Goal: Task Accomplishment & Management: Manage account settings

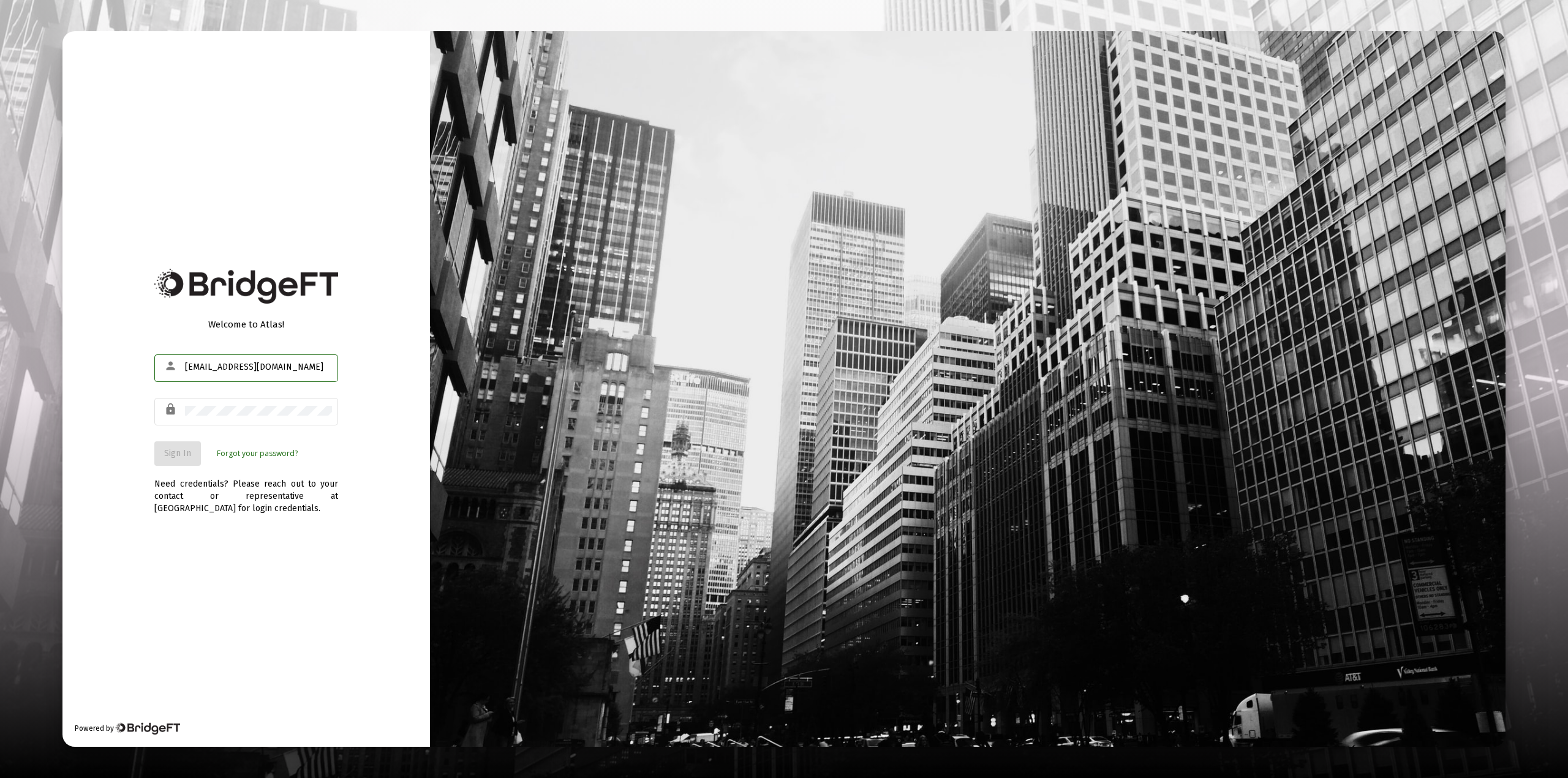
type input "jban01@outlook.com"
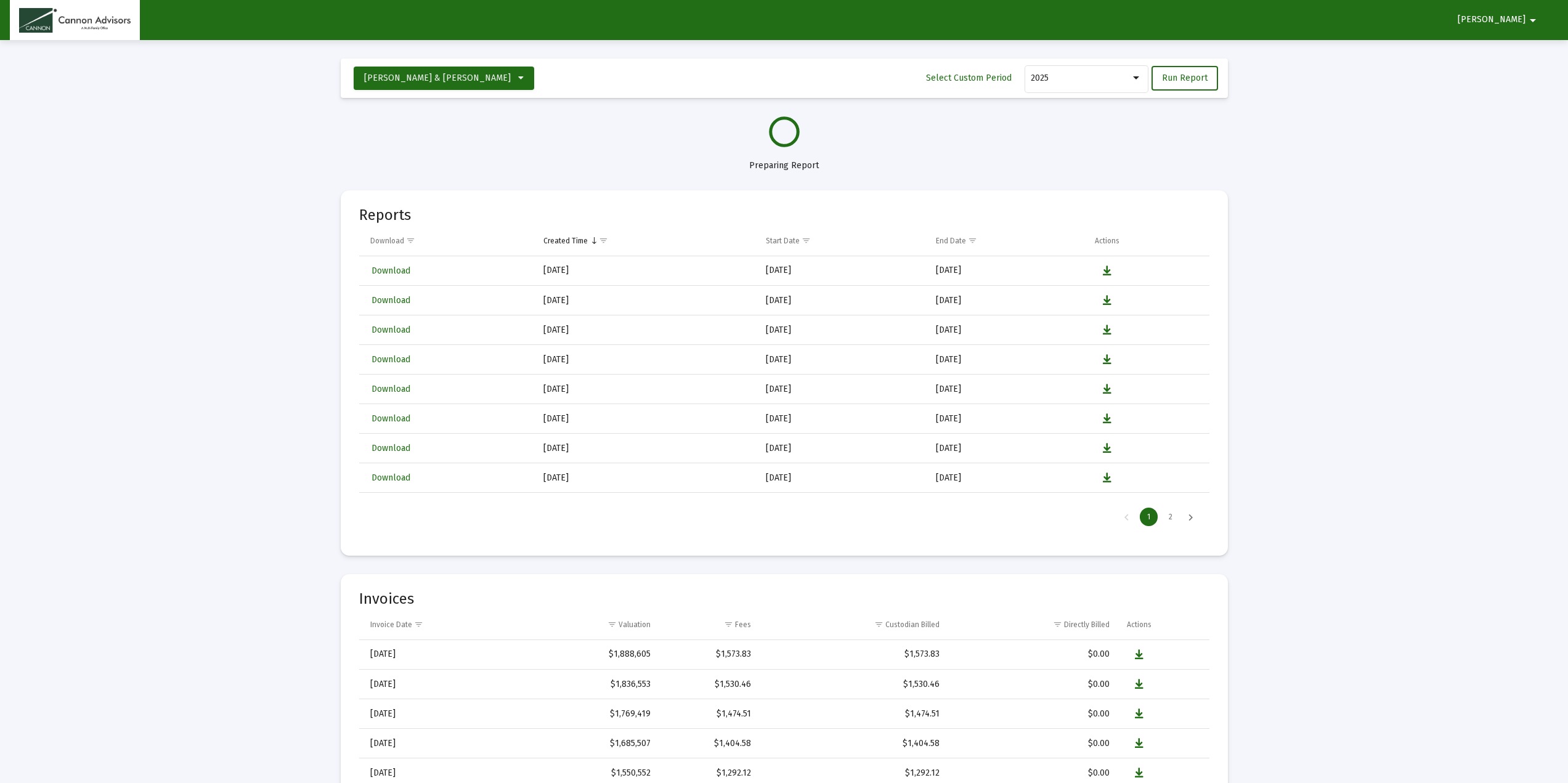
select select "View all"
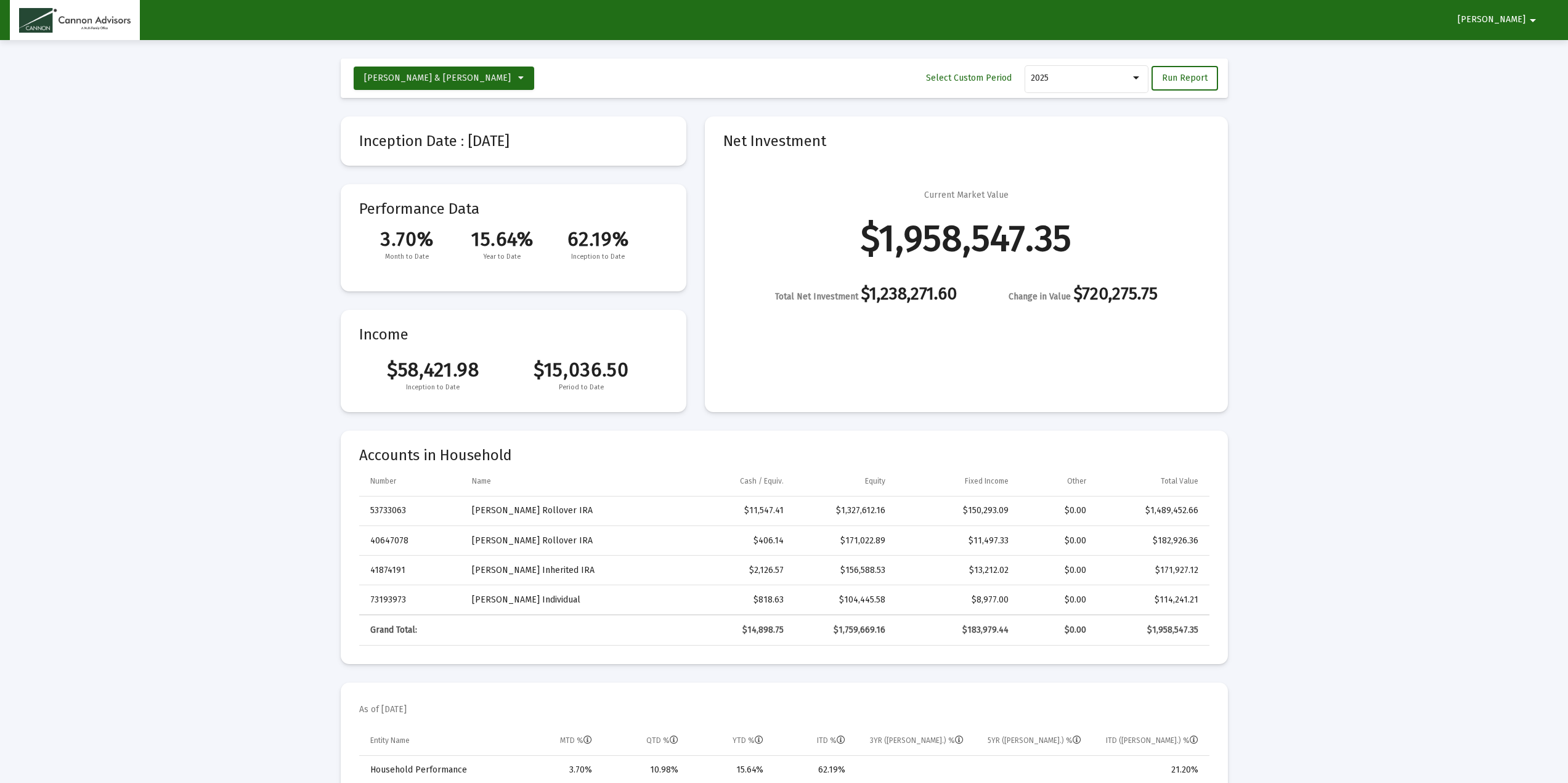
click at [1524, 19] on span "John" at bounding box center [1491, 20] width 68 height 11
click at [1531, 51] on button "Logout" at bounding box center [1527, 53] width 69 height 30
